Goal: Information Seeking & Learning: Learn about a topic

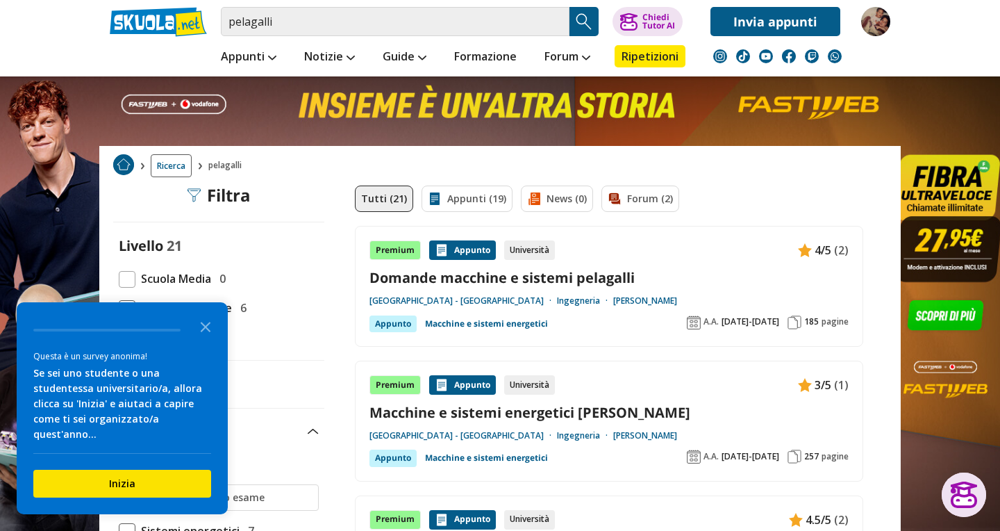
click at [579, 278] on link "Domande macchine e sistemi pelagalli" at bounding box center [609, 277] width 479 height 19
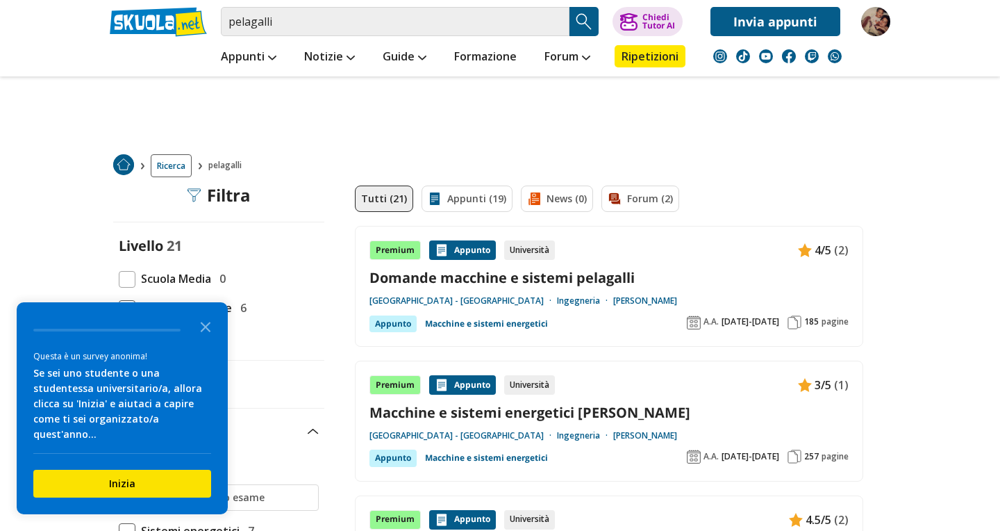
click at [393, 281] on link "Domande macchine e sistemi pelagalli" at bounding box center [609, 277] width 479 height 19
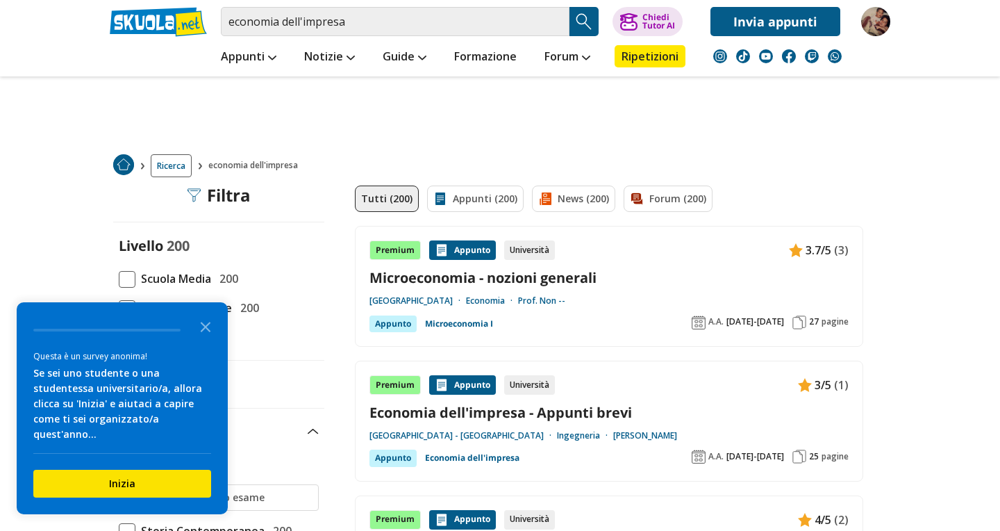
scroll to position [76, 0]
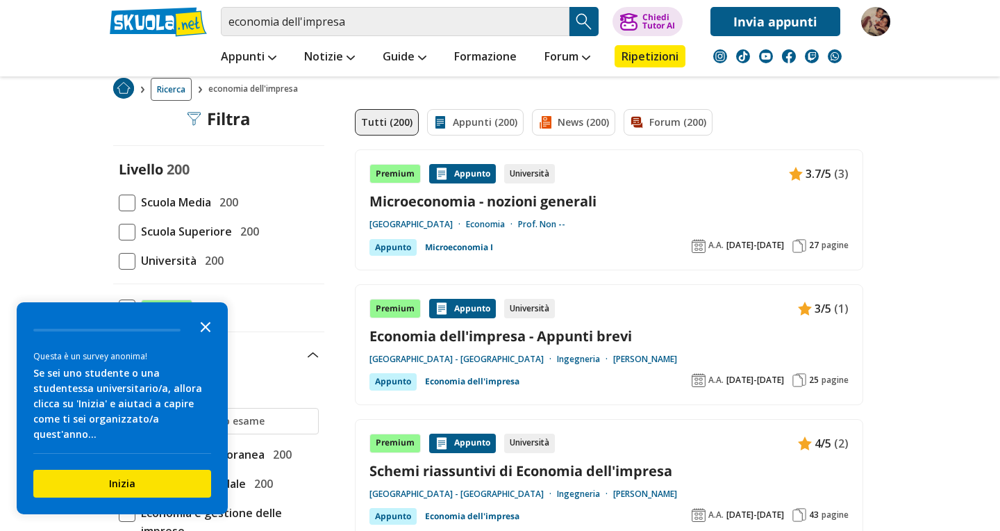
click at [206, 332] on polygon "Close the survey" at bounding box center [206, 327] width 10 height 10
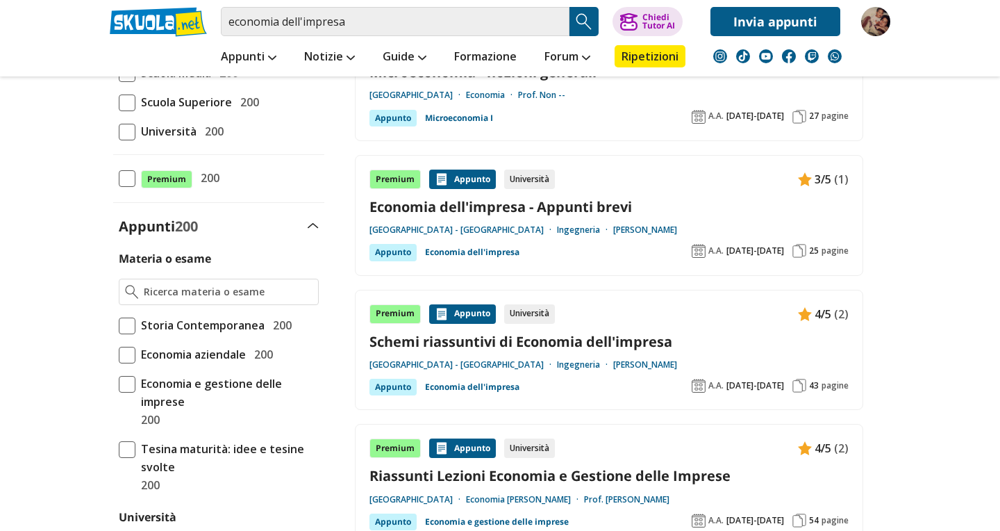
scroll to position [206, 0]
click at [128, 135] on span at bounding box center [127, 131] width 17 height 17
click at [119, 131] on input "Università 200" at bounding box center [119, 131] width 0 height 0
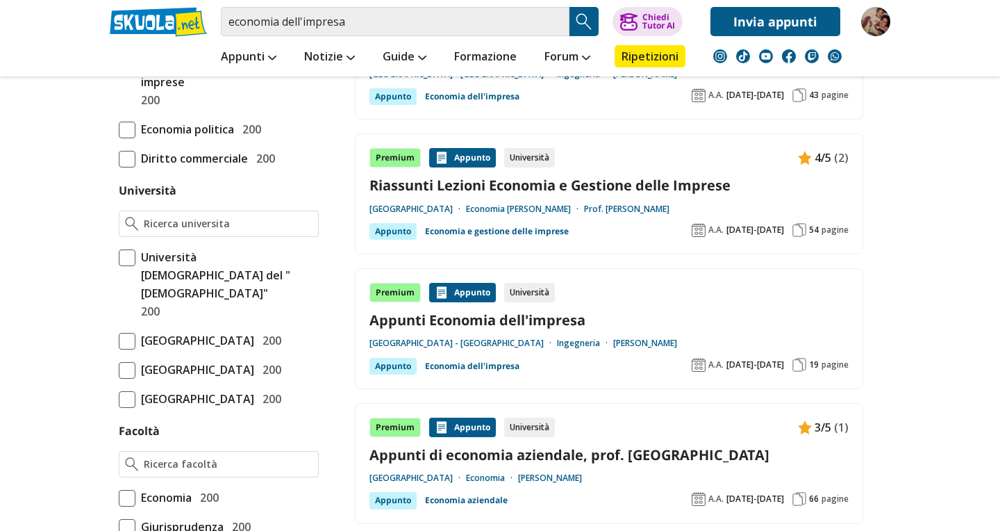
scroll to position [486, 0]
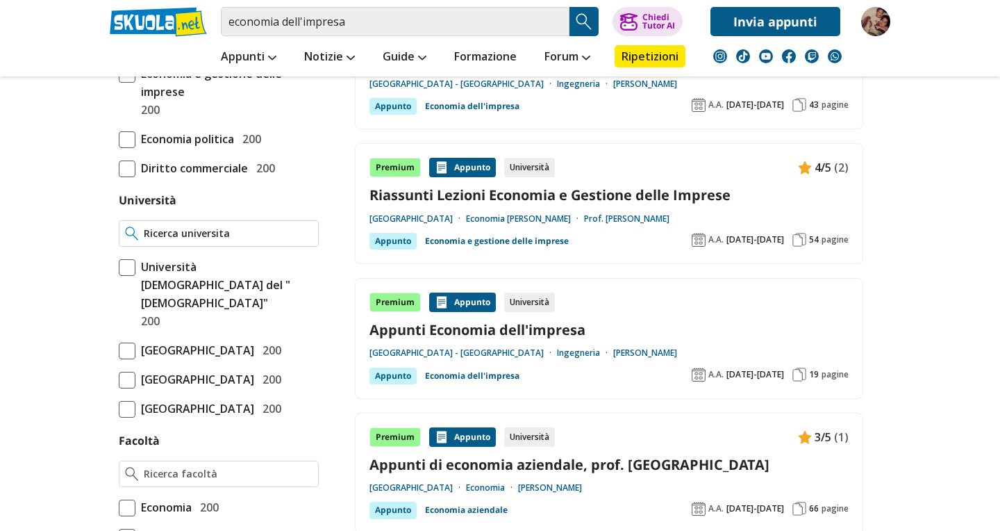
click at [233, 232] on input "Università" at bounding box center [228, 233] width 169 height 14
type input "u"
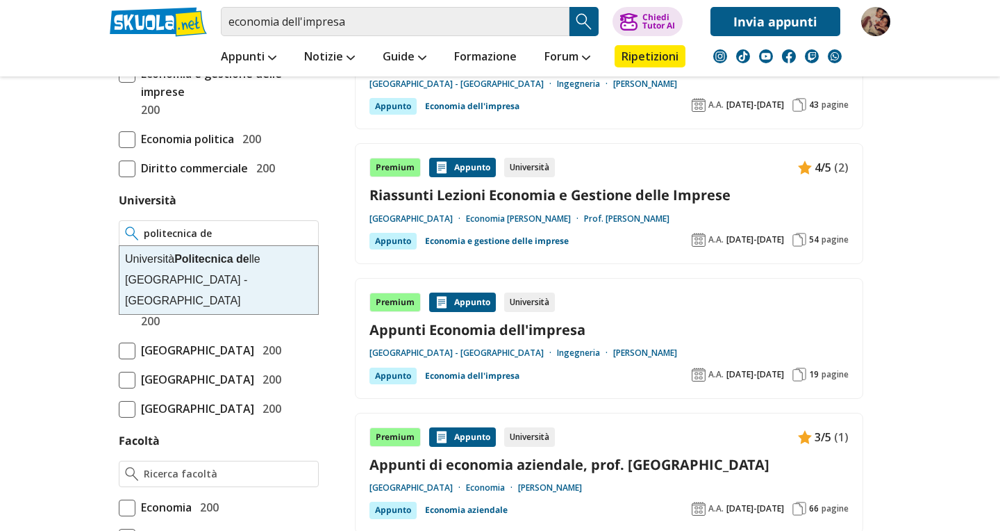
click at [188, 262] on strong "Politecnica" at bounding box center [203, 259] width 58 height 12
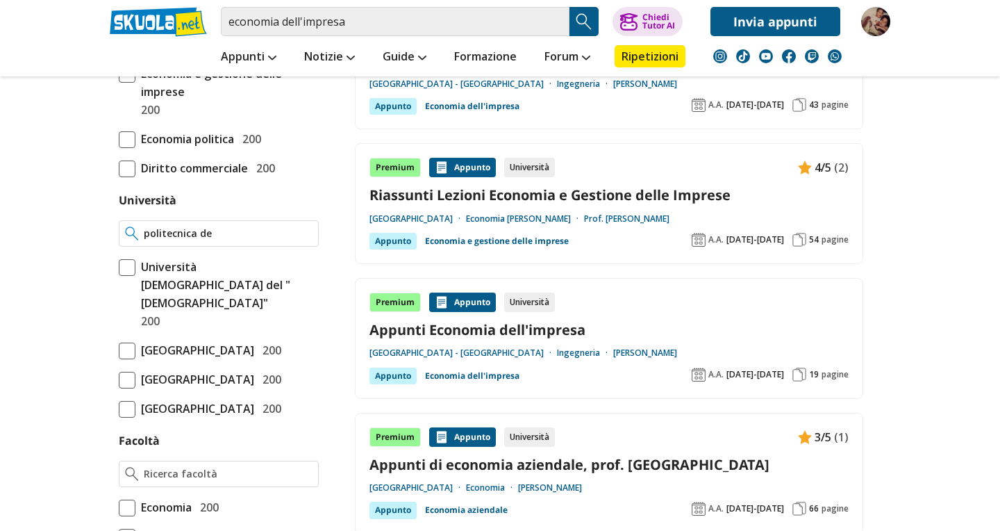
type input "[GEOGRAPHIC_DATA] - [GEOGRAPHIC_DATA]"
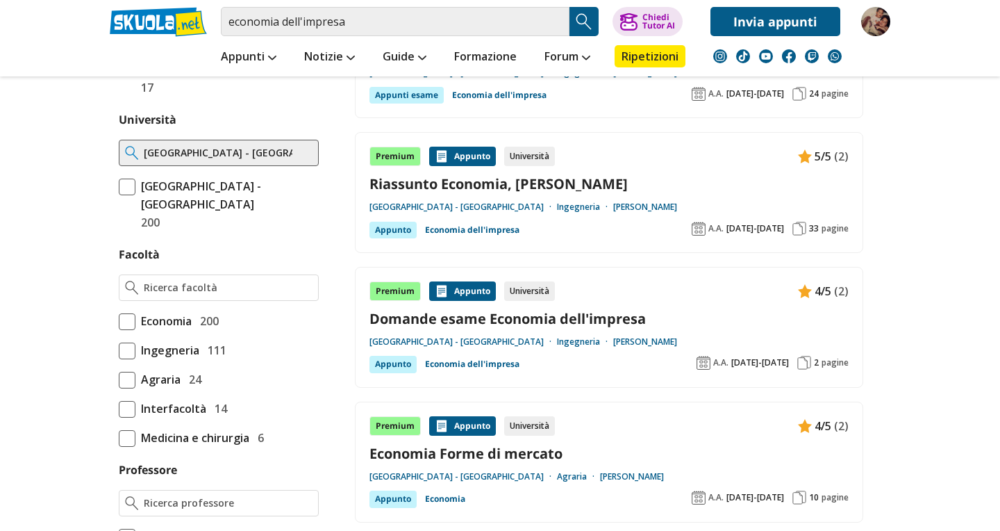
scroll to position [636, 0]
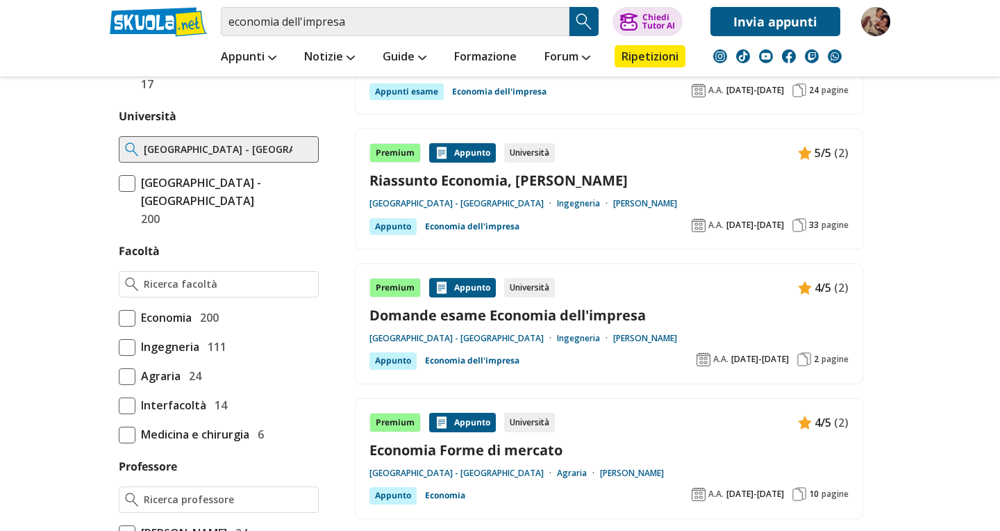
click at [131, 347] on span at bounding box center [127, 347] width 17 height 17
click at [119, 347] on input "Ingegneria 111" at bounding box center [119, 347] width 0 height 0
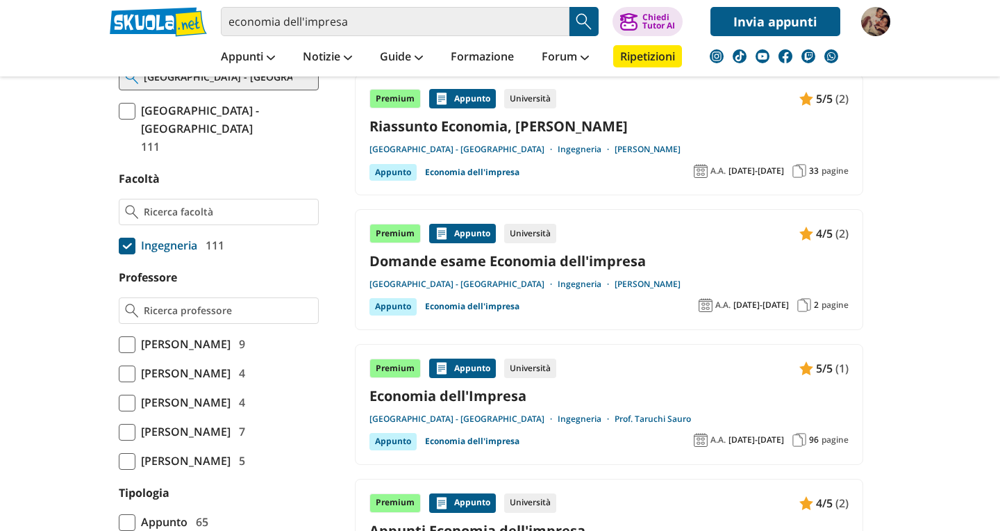
scroll to position [736, 0]
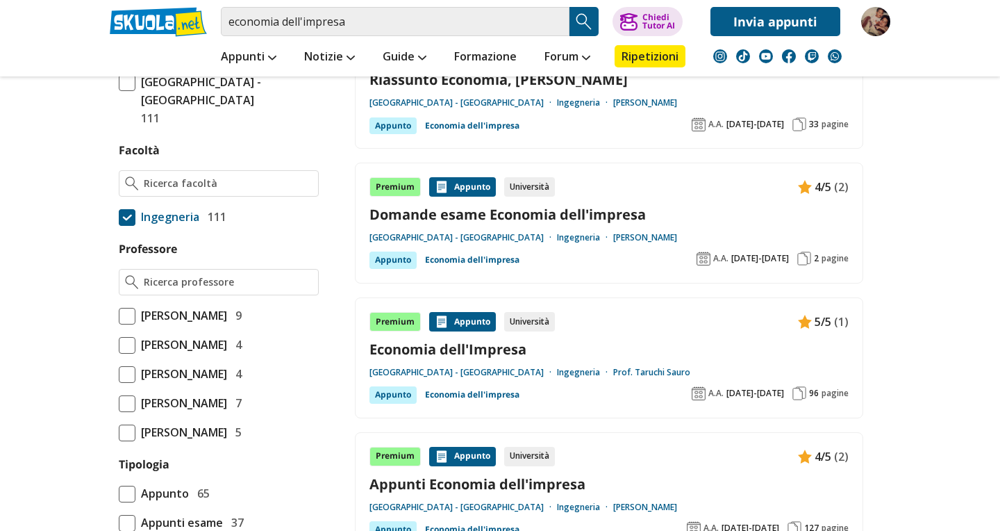
click at [131, 308] on span at bounding box center [127, 316] width 17 height 17
click at [119, 315] on input "[PERSON_NAME] 9" at bounding box center [119, 315] width 0 height 0
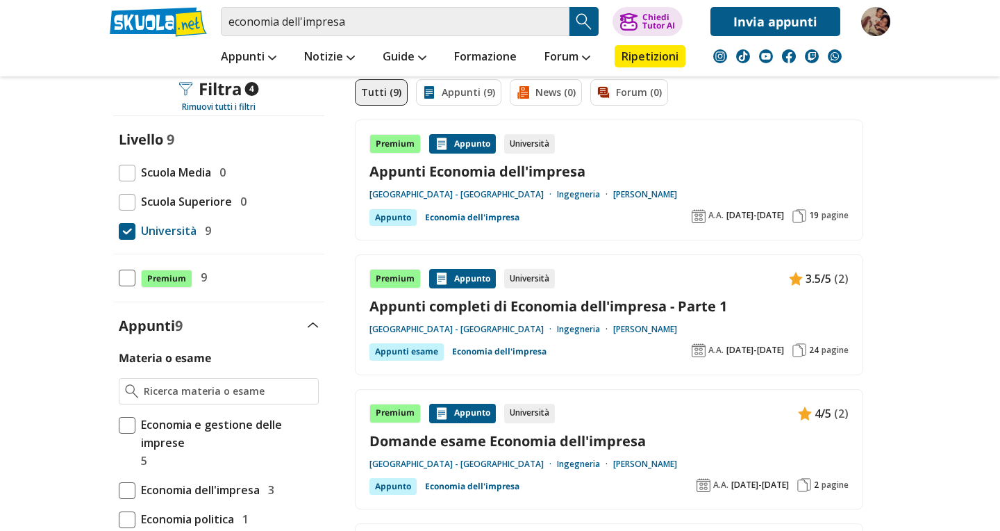
scroll to position [99, 0]
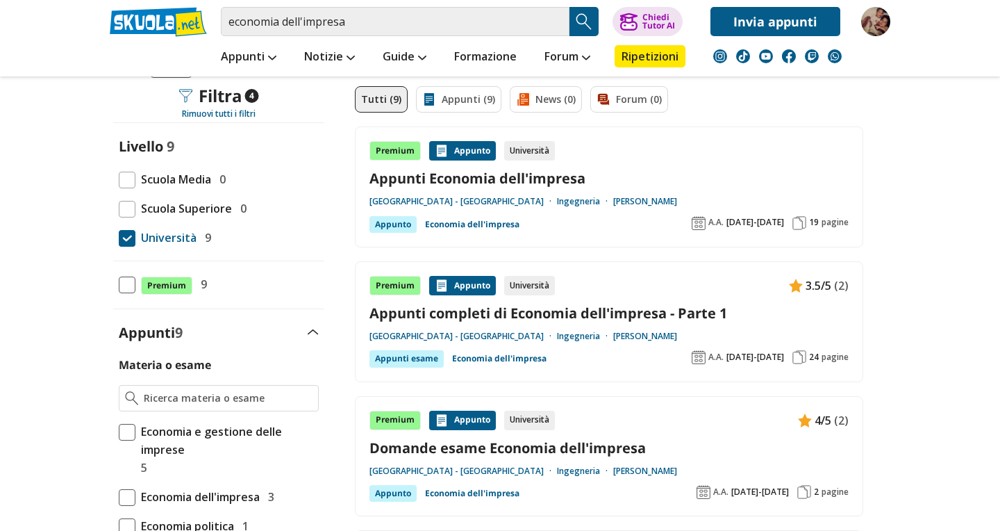
click at [462, 183] on link "Appunti Economia dell'impresa" at bounding box center [609, 178] width 479 height 19
click at [443, 315] on link "Appunti completi di Economia dell'impresa - Parte 1" at bounding box center [609, 313] width 479 height 19
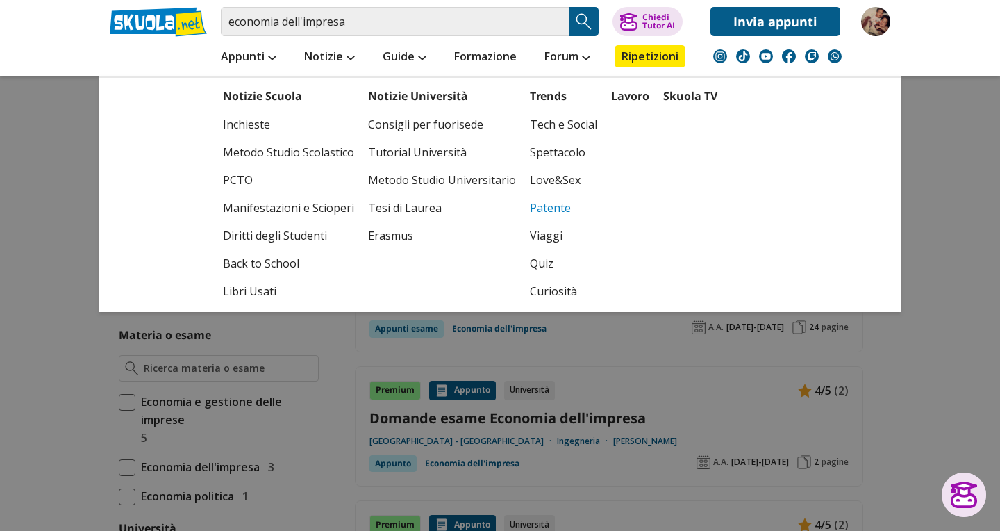
scroll to position [130, 0]
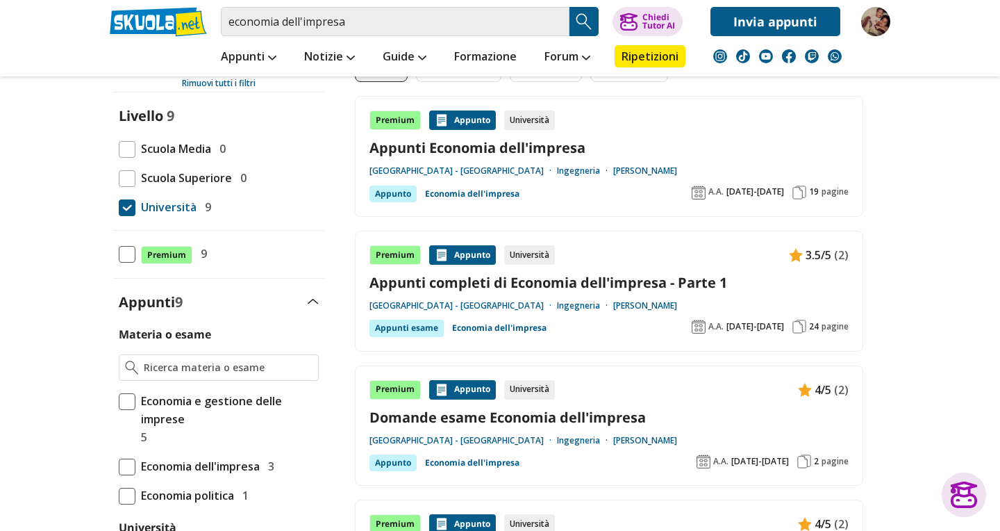
click at [493, 415] on link "Domande esame Economia dell'impresa" at bounding box center [609, 417] width 479 height 19
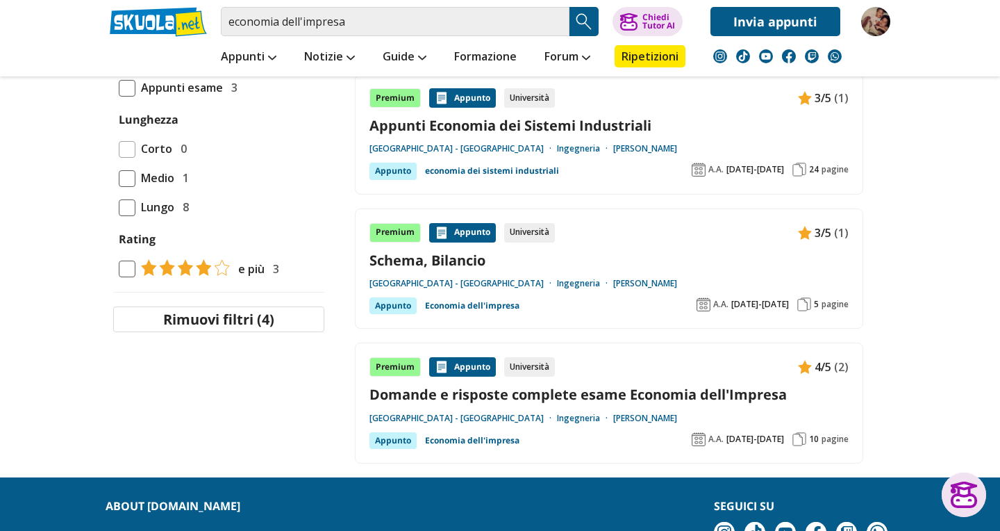
scroll to position [1032, 0]
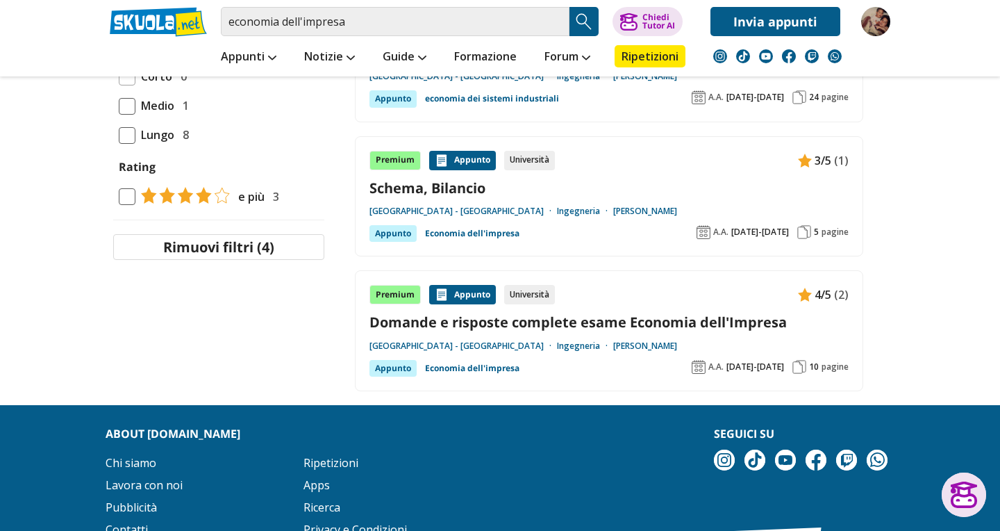
click at [573, 319] on link "Domande e risposte complete esame Economia dell'Impresa" at bounding box center [609, 322] width 479 height 19
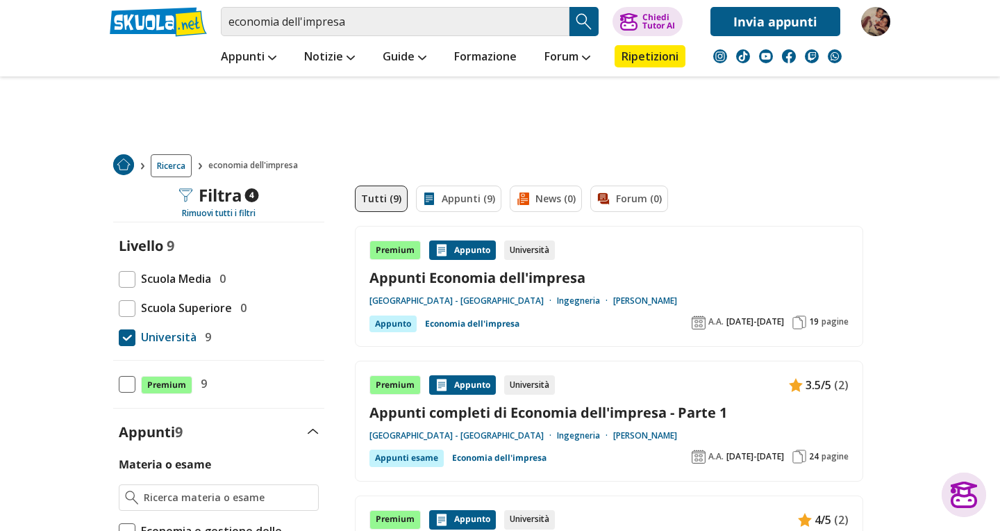
scroll to position [0, 0]
